Goal: Find specific page/section: Find specific page/section

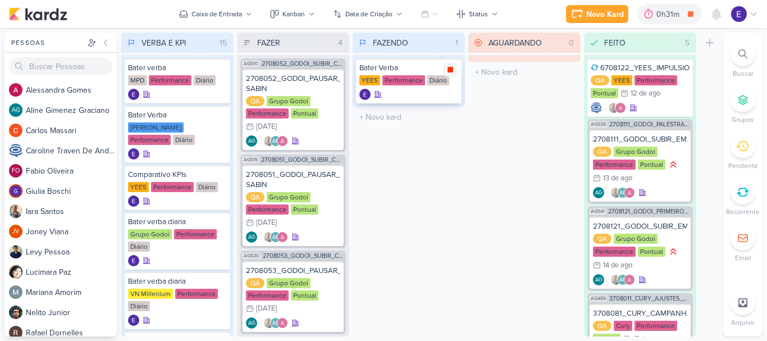
scroll to position [112, 0]
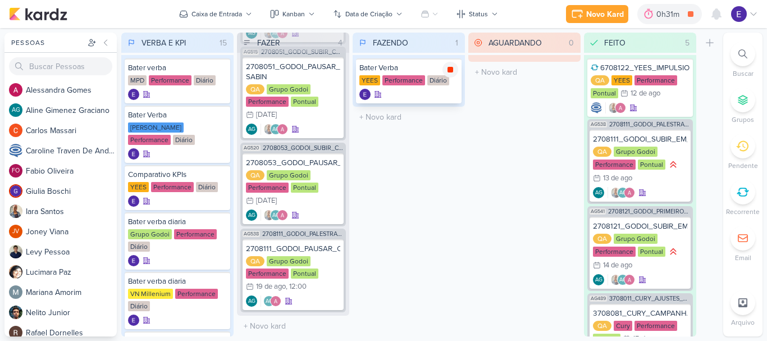
click at [451, 72] on icon at bounding box center [450, 70] width 6 height 6
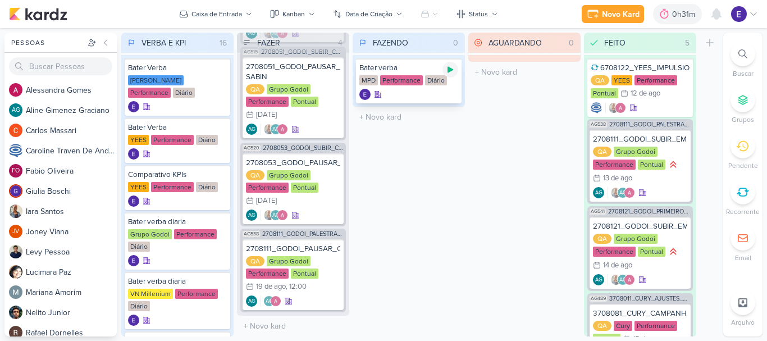
click at [446, 70] on icon at bounding box center [450, 69] width 9 height 9
click at [452, 67] on icon at bounding box center [450, 70] width 6 height 6
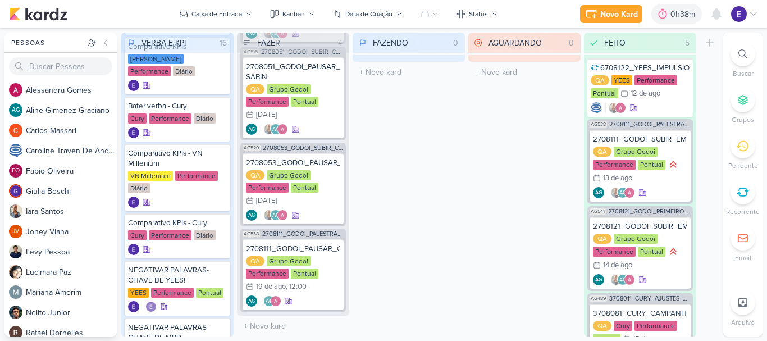
scroll to position [449, 0]
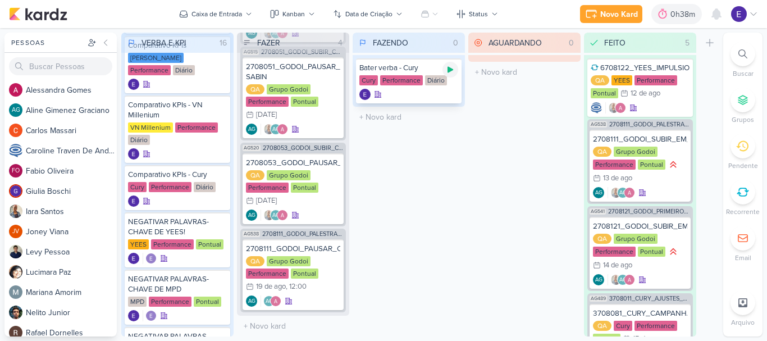
click at [452, 71] on icon at bounding box center [450, 69] width 9 height 9
click at [449, 67] on icon at bounding box center [450, 70] width 6 height 6
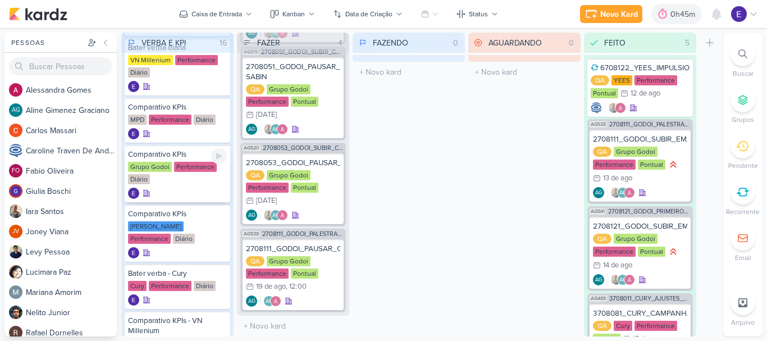
scroll to position [168, 0]
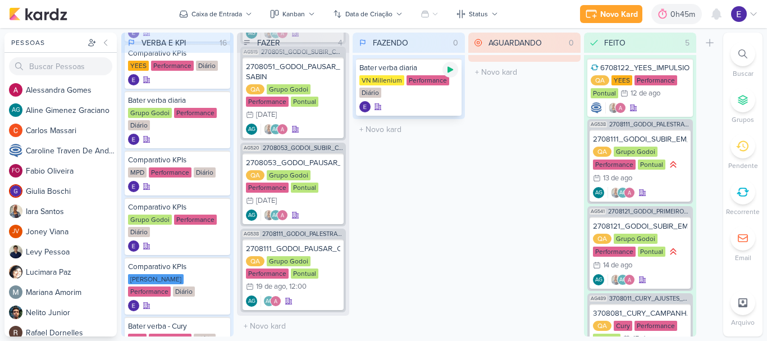
click at [453, 66] on icon at bounding box center [450, 69] width 9 height 9
click at [452, 75] on div at bounding box center [450, 70] width 16 height 16
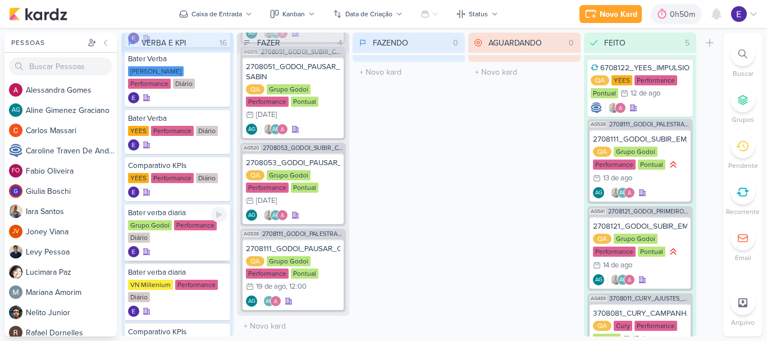
scroll to position [0, 0]
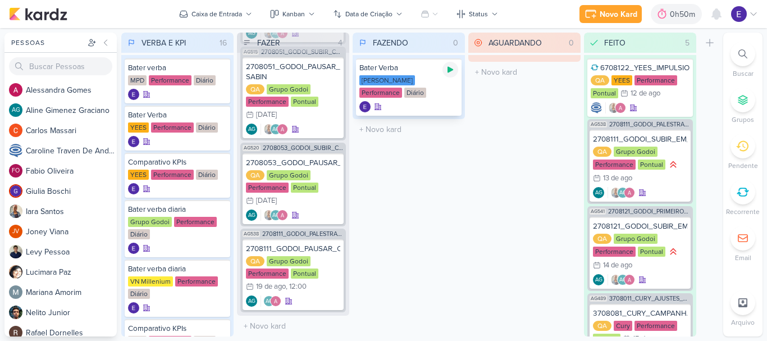
click at [450, 68] on icon at bounding box center [450, 70] width 6 height 6
click at [455, 74] on div at bounding box center [450, 70] width 16 height 16
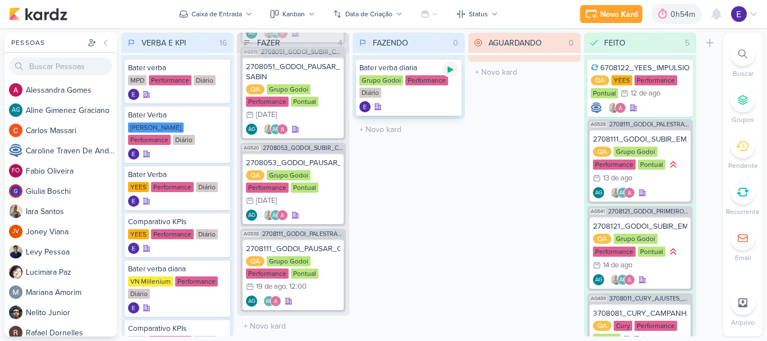
click at [446, 73] on div at bounding box center [450, 70] width 16 height 16
click at [450, 68] on icon at bounding box center [450, 70] width 6 height 6
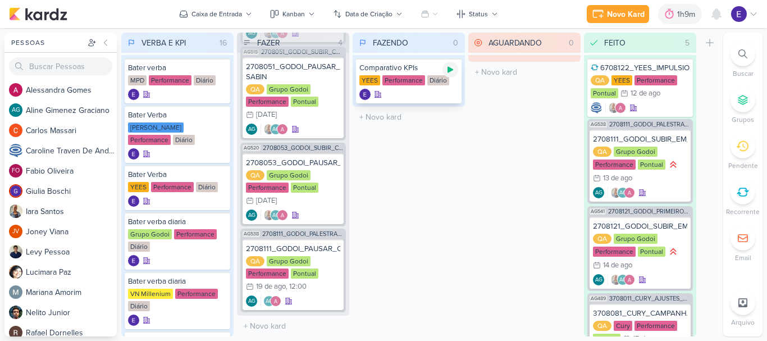
click at [448, 74] on icon at bounding box center [450, 69] width 9 height 9
click at [434, 90] on div at bounding box center [408, 94] width 99 height 11
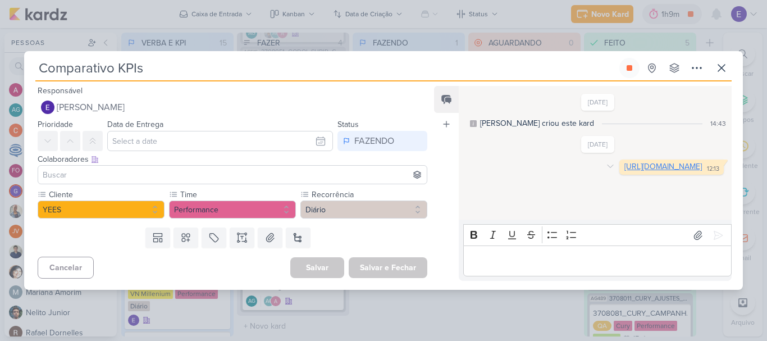
click at [624, 171] on link "[URL][DOMAIN_NAME]" at bounding box center [662, 167] width 77 height 10
click at [729, 68] on button at bounding box center [721, 68] width 20 height 20
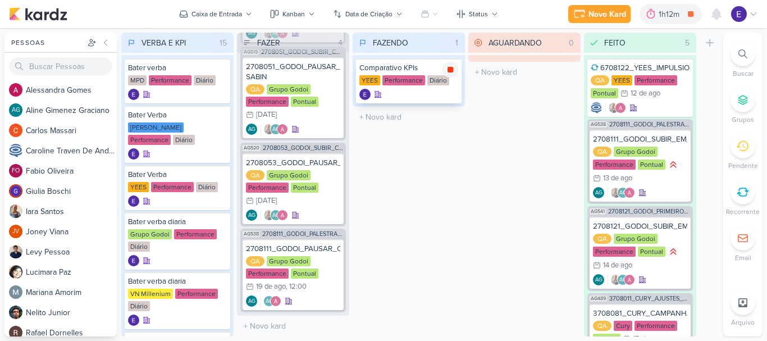
click at [447, 71] on icon at bounding box center [450, 70] width 6 height 6
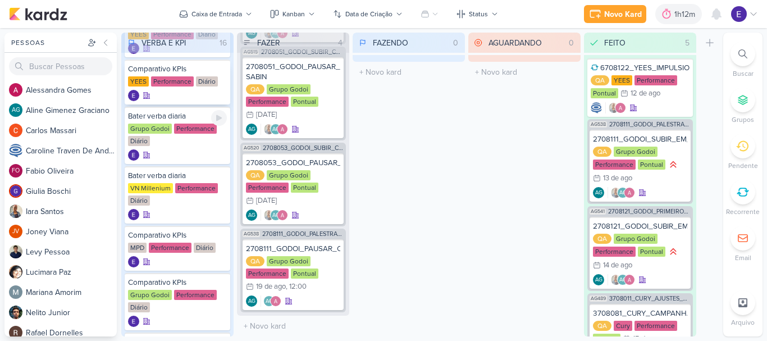
scroll to position [154, 0]
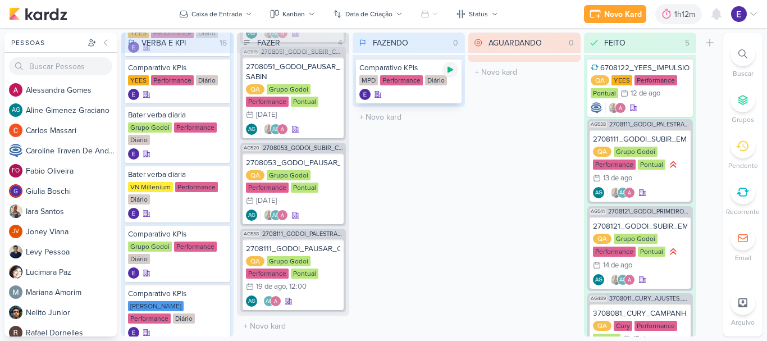
click at [451, 70] on icon at bounding box center [450, 70] width 6 height 6
click at [438, 81] on div "Diário" at bounding box center [436, 80] width 22 height 10
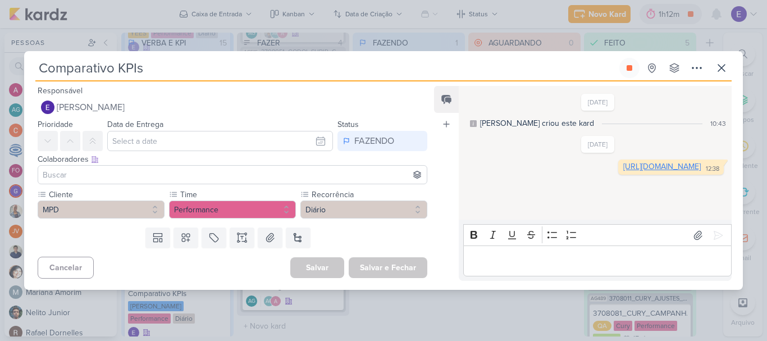
click at [623, 171] on link "[URL][DOMAIN_NAME]" at bounding box center [661, 167] width 77 height 10
click at [629, 72] on button at bounding box center [629, 68] width 20 height 20
click at [717, 63] on icon at bounding box center [721, 67] width 13 height 13
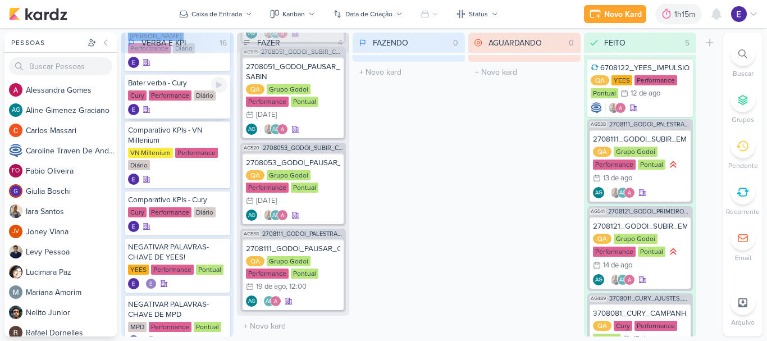
scroll to position [471, 0]
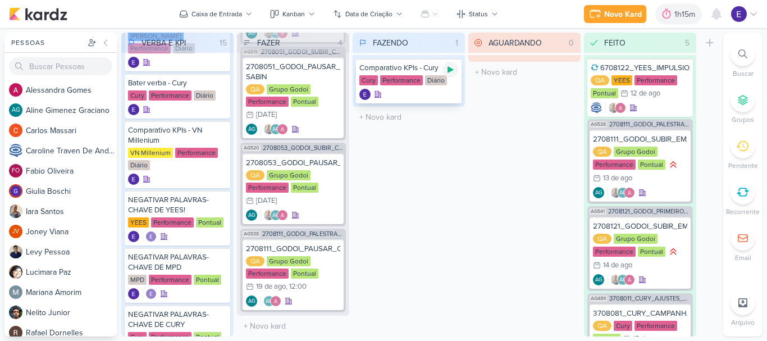
click at [447, 69] on icon at bounding box center [450, 69] width 9 height 9
click at [440, 83] on div "Diário" at bounding box center [436, 80] width 22 height 10
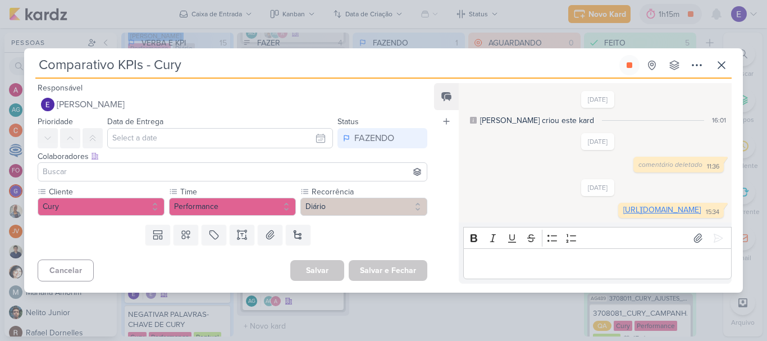
click at [623, 213] on link "[URL][DOMAIN_NAME]" at bounding box center [661, 210] width 77 height 10
click at [629, 61] on icon at bounding box center [629, 65] width 9 height 9
click at [713, 55] on button at bounding box center [721, 65] width 20 height 20
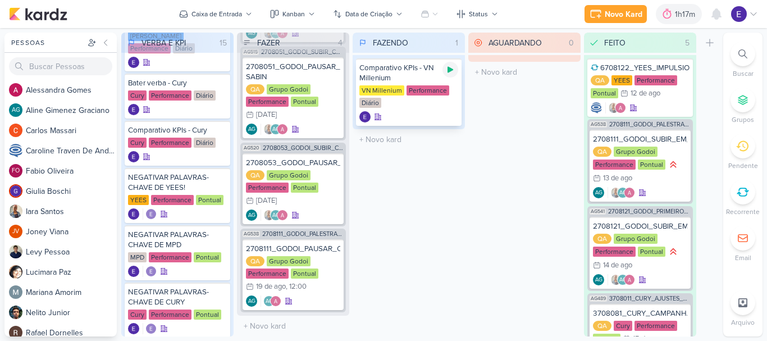
click at [444, 68] on div at bounding box center [450, 70] width 16 height 16
click at [432, 100] on div "VN Millenium Performance Diário" at bounding box center [408, 97] width 99 height 24
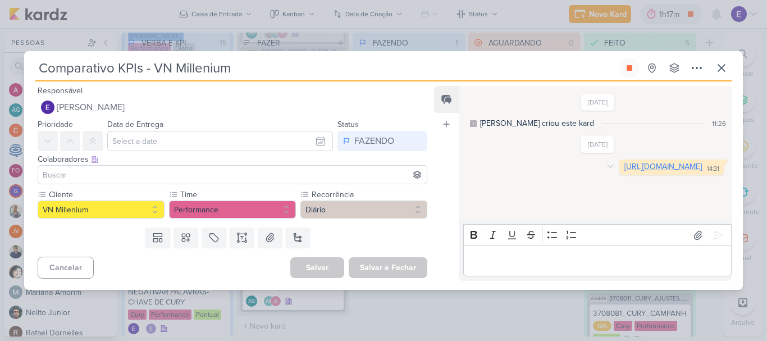
click at [624, 171] on link "[URL][DOMAIN_NAME]" at bounding box center [662, 167] width 77 height 10
click at [631, 65] on icon at bounding box center [629, 67] width 9 height 9
click at [718, 69] on icon at bounding box center [721, 67] width 13 height 13
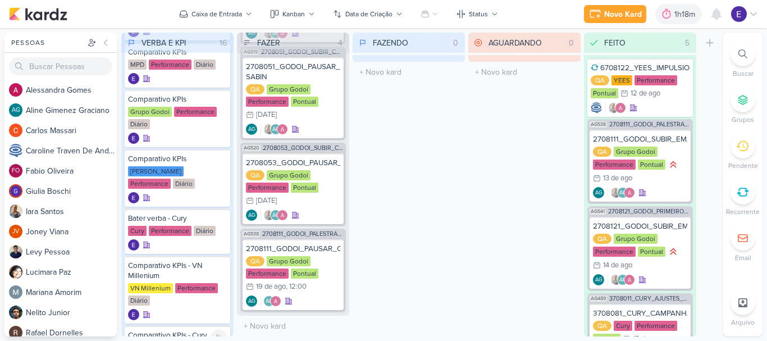
scroll to position [335, 0]
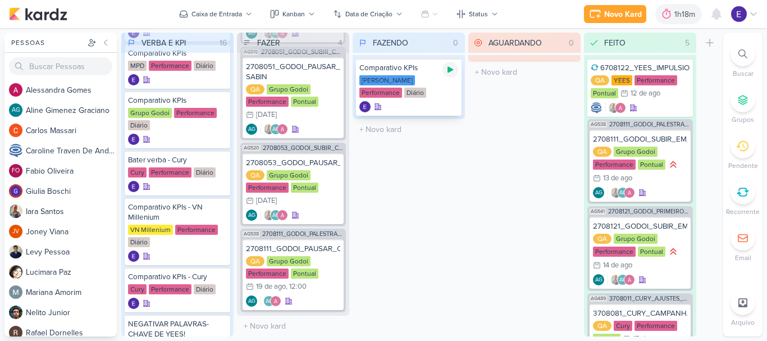
click at [451, 70] on icon at bounding box center [450, 70] width 6 height 6
click at [440, 97] on div "[PERSON_NAME] Performance Diário" at bounding box center [408, 87] width 99 height 24
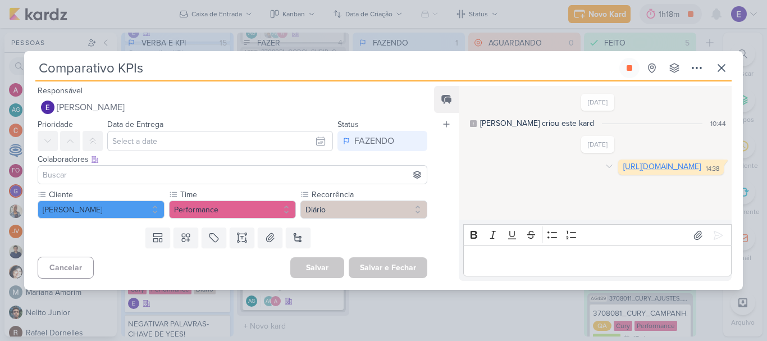
click at [623, 171] on link "[URL][DOMAIN_NAME]" at bounding box center [661, 167] width 77 height 10
click at [626, 67] on icon at bounding box center [629, 67] width 9 height 9
click at [719, 67] on icon at bounding box center [721, 67] width 13 height 13
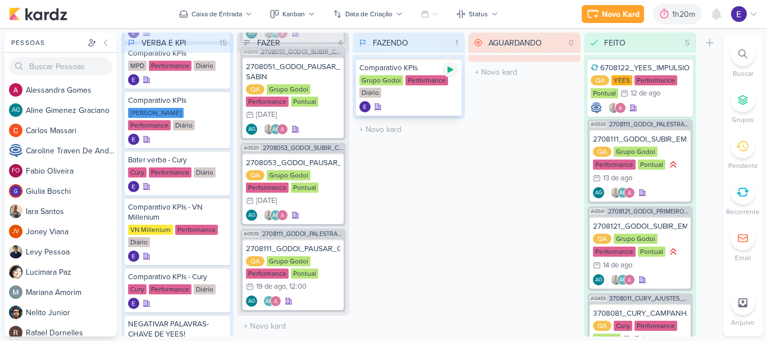
click at [452, 70] on icon at bounding box center [450, 70] width 6 height 6
click at [425, 99] on div "Comparativo KPIs Grupo Godoi Performance Diário" at bounding box center [409, 86] width 106 height 57
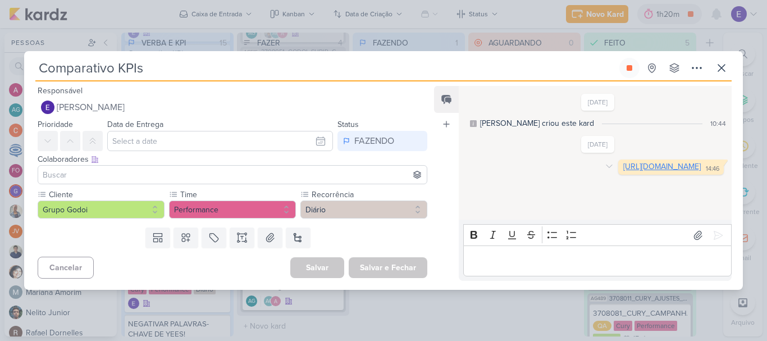
click at [623, 171] on link "[URL][DOMAIN_NAME]" at bounding box center [661, 167] width 77 height 10
click at [727, 70] on icon at bounding box center [721, 67] width 13 height 13
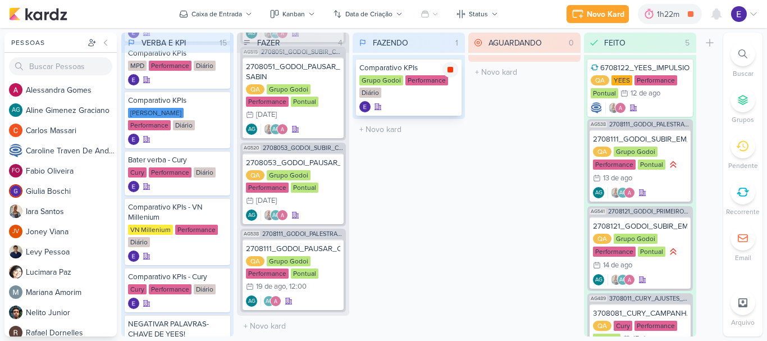
click at [454, 71] on icon at bounding box center [450, 69] width 9 height 9
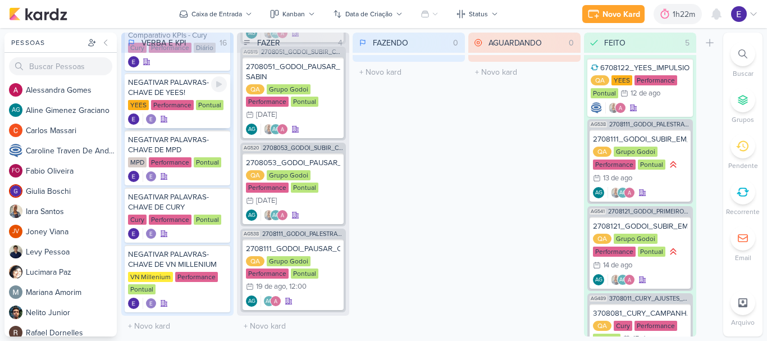
scroll to position [583, 0]
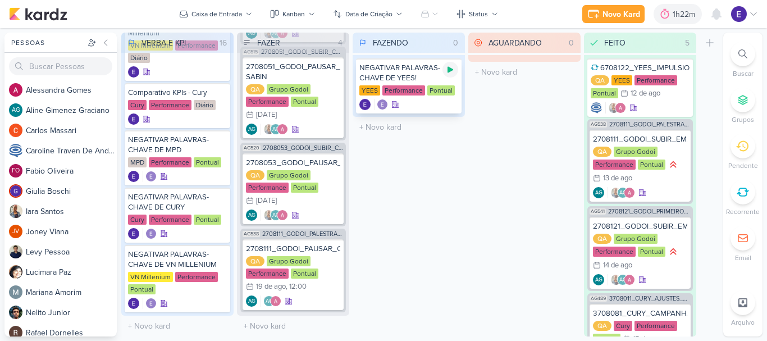
click at [449, 69] on icon at bounding box center [450, 70] width 6 height 6
